Goal: Find specific page/section: Find specific page/section

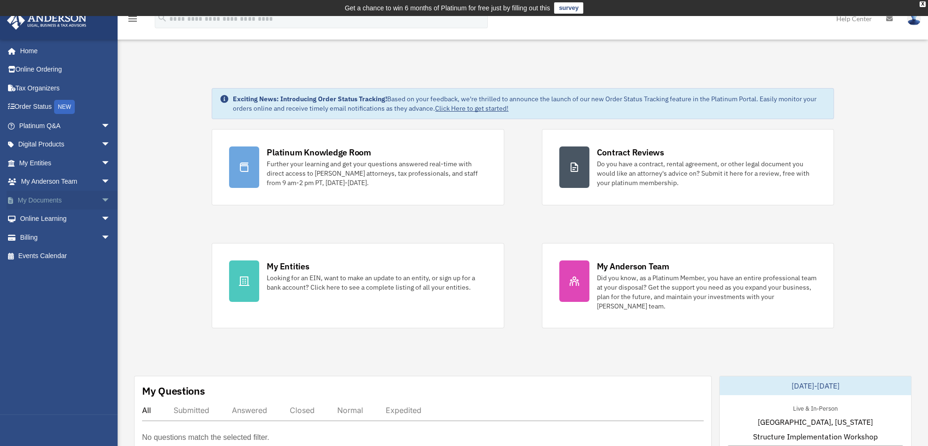
click at [55, 199] on link "My Documents arrow_drop_down" at bounding box center [66, 200] width 118 height 19
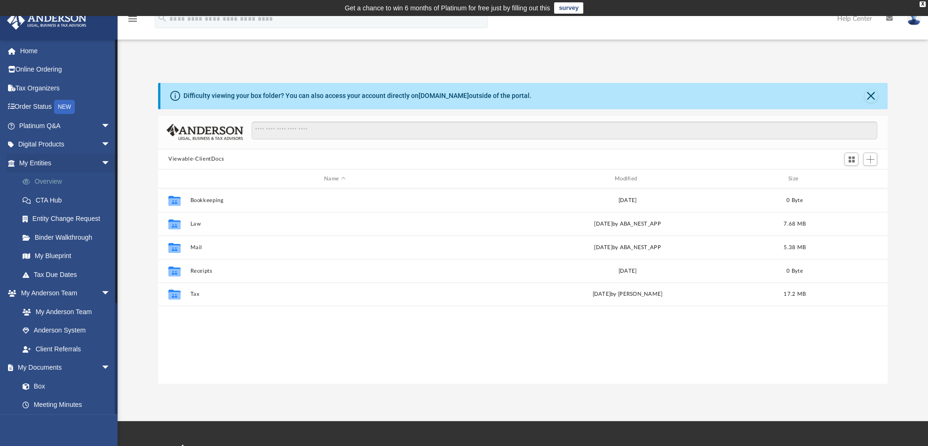
scroll to position [207, 722]
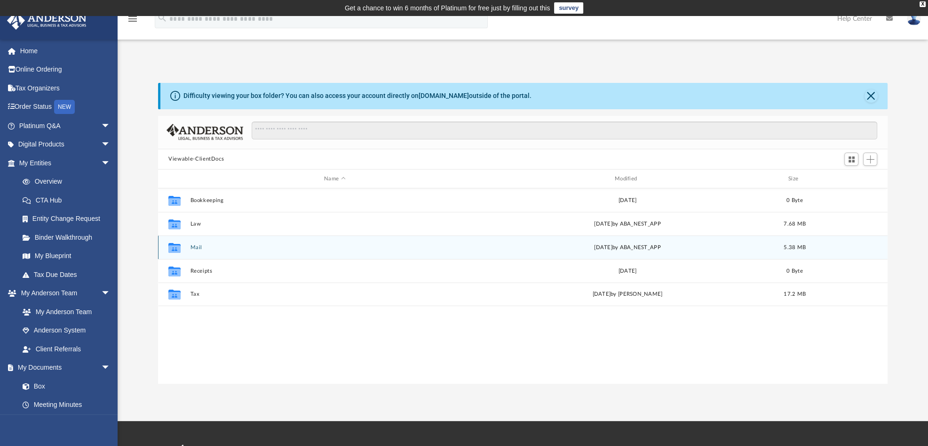
click at [175, 247] on icon "grid" at bounding box center [174, 249] width 12 height 8
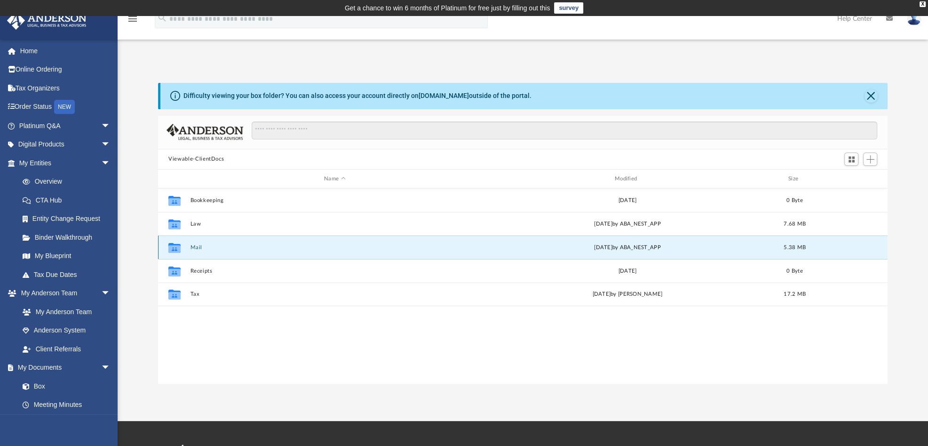
click at [201, 249] on button "Mail" at bounding box center [335, 247] width 289 height 6
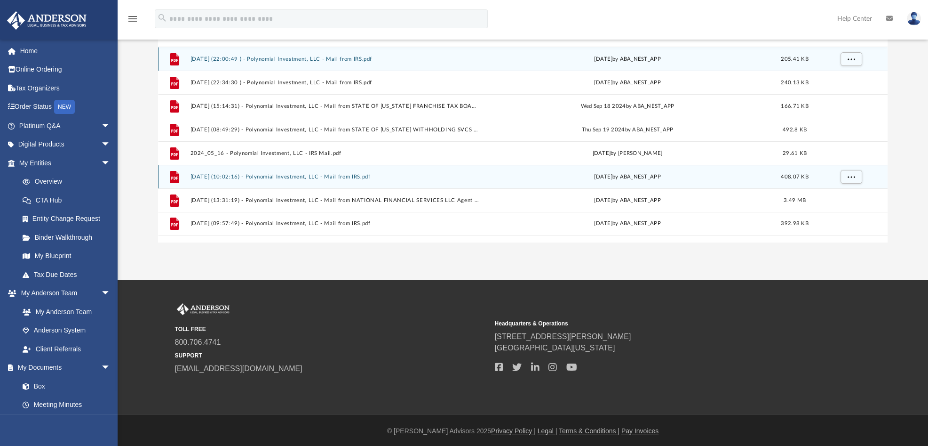
scroll to position [0, 0]
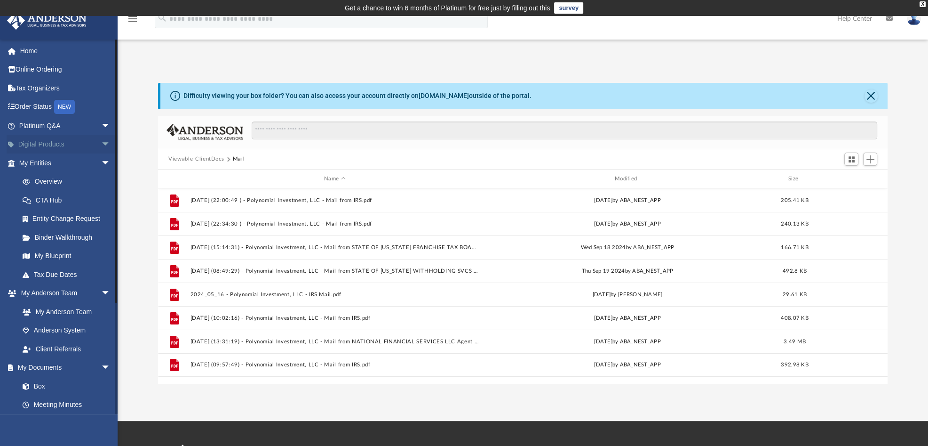
click at [101, 143] on span "arrow_drop_down" at bounding box center [110, 144] width 19 height 19
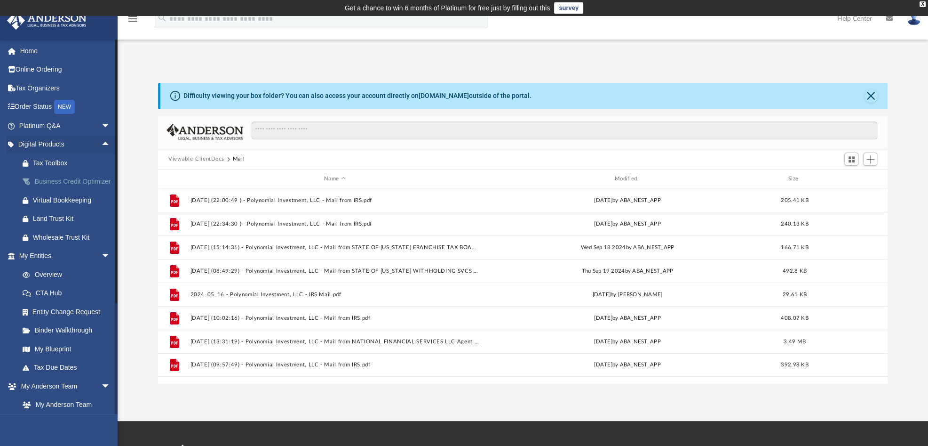
click at [64, 183] on div "Business Credit Optimizer" at bounding box center [73, 181] width 80 height 12
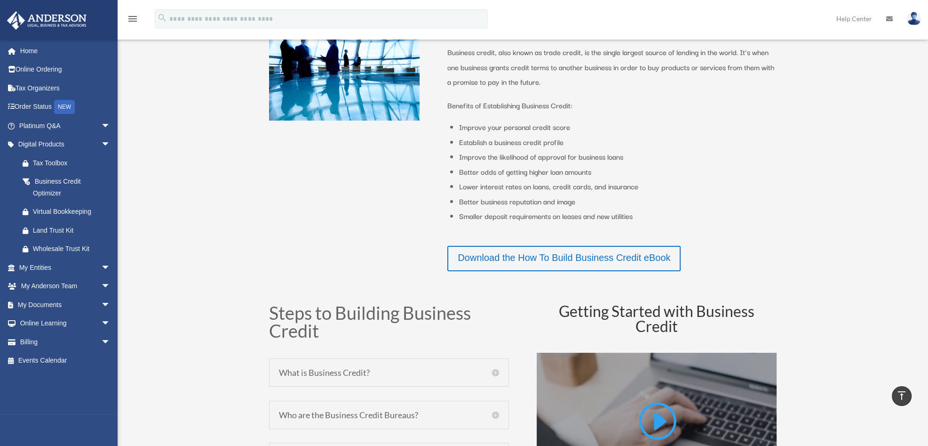
scroll to position [329, 0]
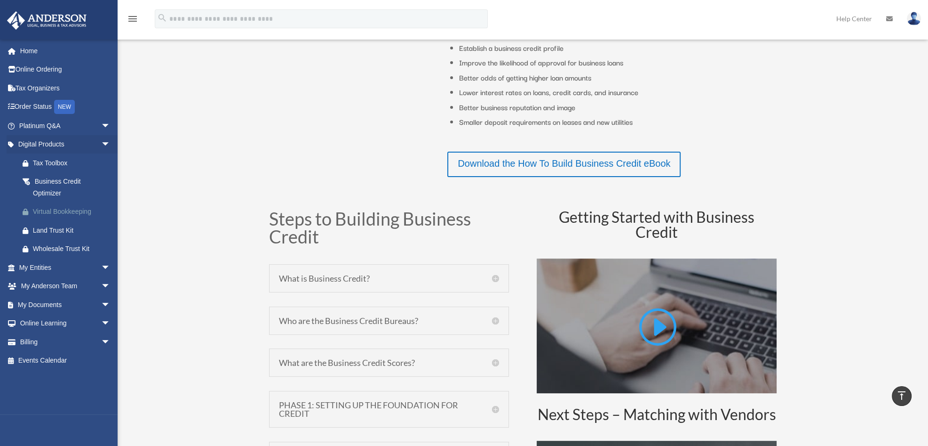
click at [75, 207] on div "Virtual Bookkeeping" at bounding box center [73, 212] width 80 height 12
